Goal: Download file/media

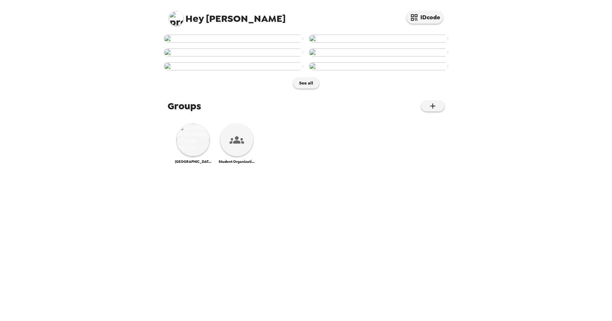
scroll to position [379, 0]
click at [197, 156] on img at bounding box center [193, 139] width 33 height 33
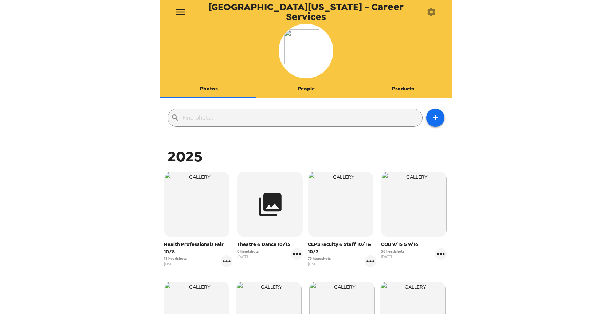
click at [193, 216] on img "button" at bounding box center [197, 204] width 66 height 66
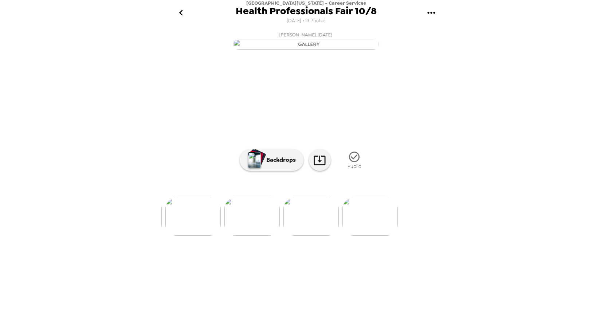
scroll to position [0, 648]
click at [182, 9] on icon "go back" at bounding box center [181, 13] width 12 height 12
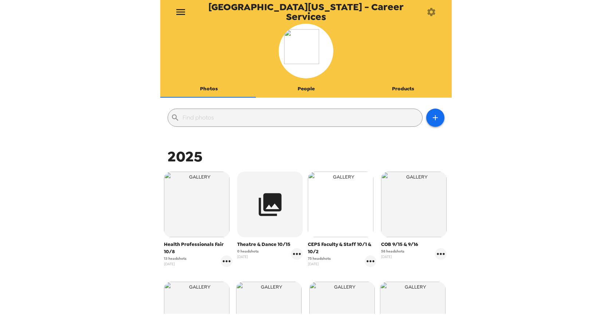
click at [335, 225] on img "button" at bounding box center [341, 204] width 66 height 66
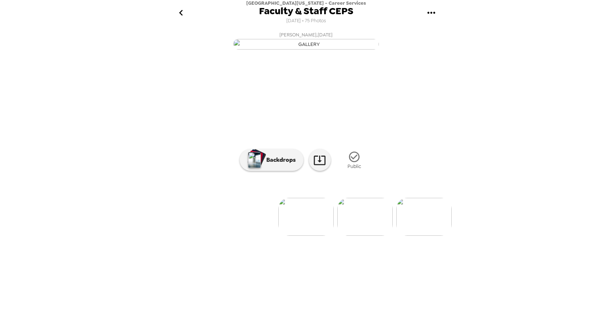
click at [433, 12] on icon "gallery menu" at bounding box center [431, 13] width 8 height 2
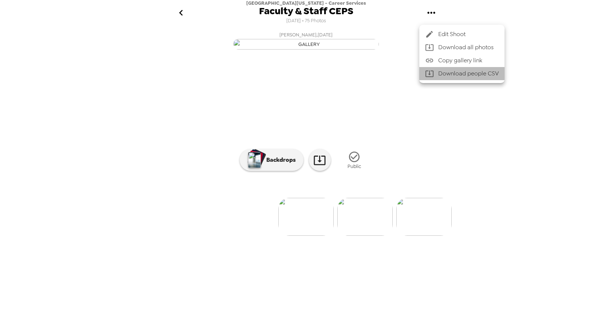
click at [447, 74] on li "Download people CSV" at bounding box center [461, 73] width 85 height 13
click at [450, 315] on div at bounding box center [306, 160] width 612 height 321
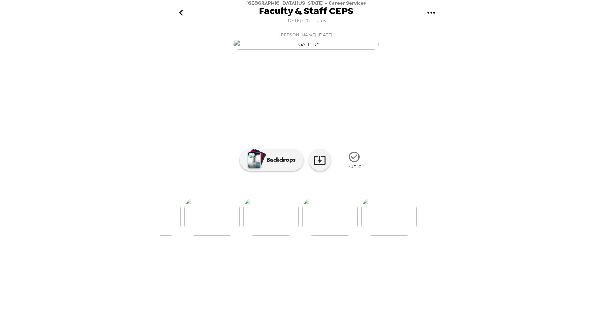
scroll to position [0, 4288]
click at [183, 15] on icon "go back" at bounding box center [181, 13] width 12 height 12
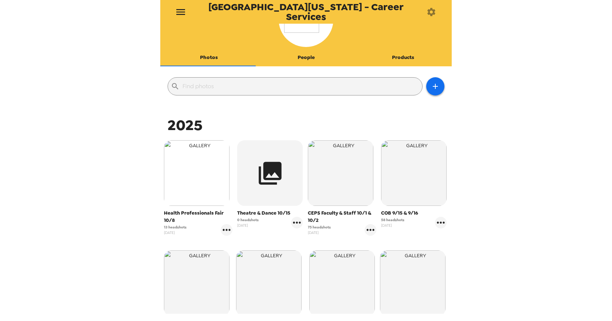
scroll to position [146, 0]
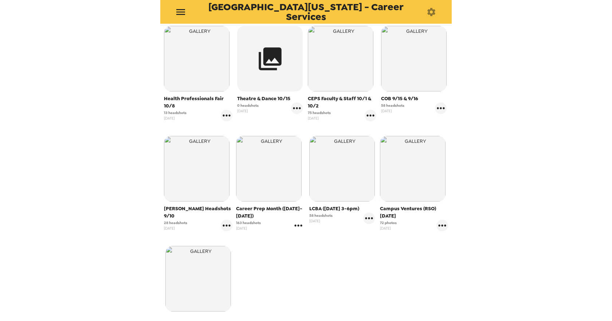
click at [296, 226] on icon "gallery menu" at bounding box center [298, 226] width 12 height 12
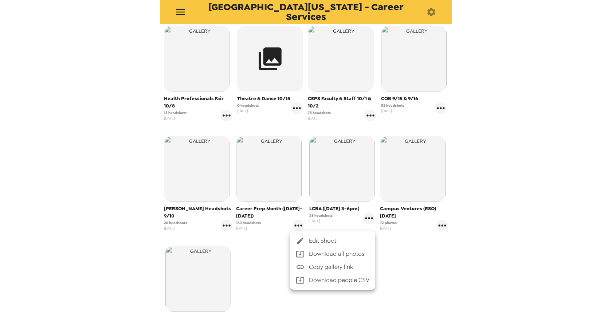
click at [339, 279] on li "Download people CSV" at bounding box center [332, 279] width 85 height 13
click at [436, 226] on div at bounding box center [306, 160] width 612 height 321
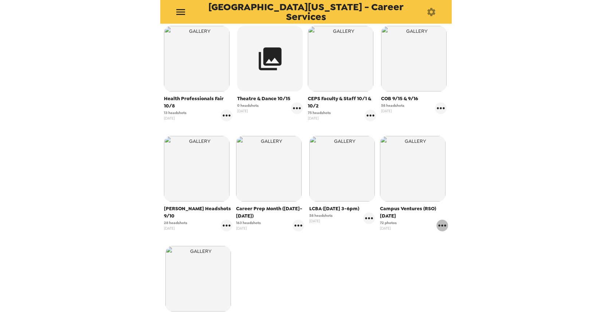
click at [437, 224] on icon "gallery menu" at bounding box center [442, 226] width 12 height 12
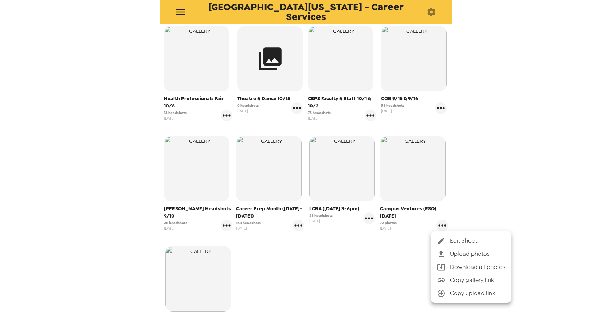
click at [509, 158] on div at bounding box center [306, 160] width 612 height 321
